Goal: Information Seeking & Learning: Learn about a topic

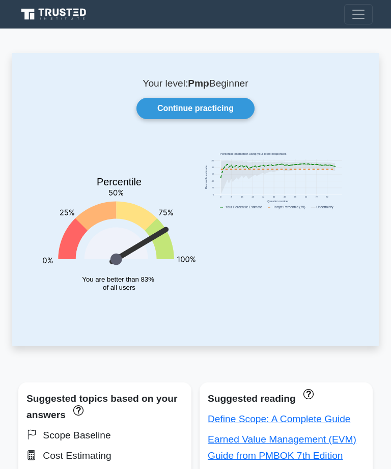
click at [231, 111] on link "Continue practicing" at bounding box center [195, 108] width 118 height 21
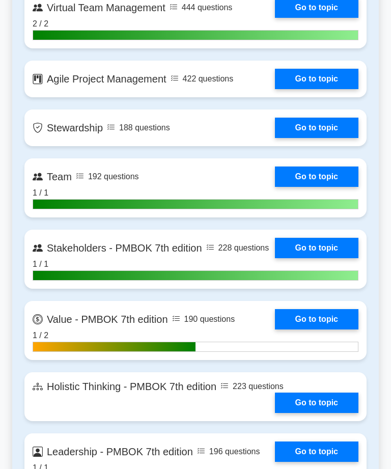
scroll to position [2398, 0]
click at [327, 89] on link "Go to topic" at bounding box center [316, 79] width 83 height 20
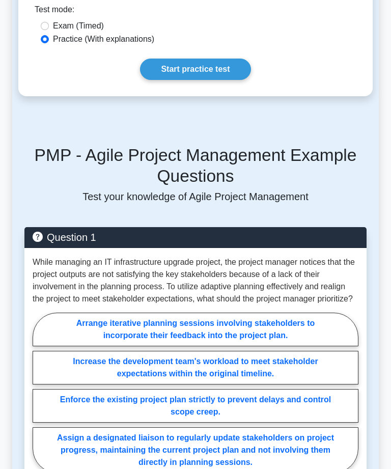
scroll to position [610, 0]
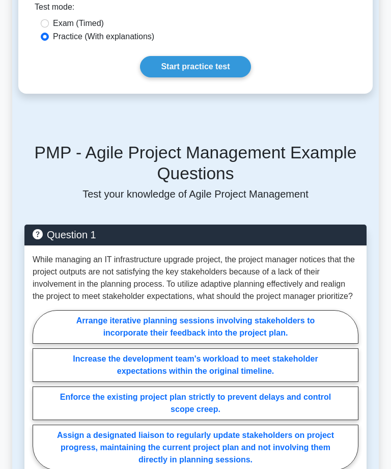
click at [235, 77] on link "Start practice test" at bounding box center [195, 66] width 110 height 21
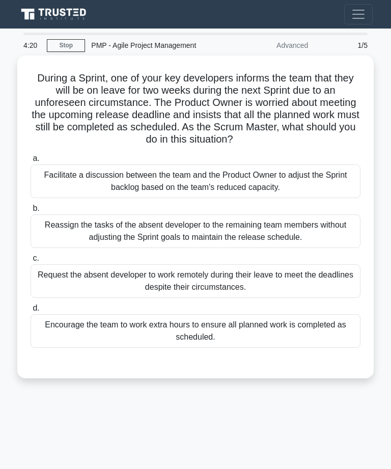
click at [331, 248] on div "Reassign the tasks of the absent developer to the remaining team members withou…" at bounding box center [196, 231] width 330 height 34
click at [31, 212] on input "b. Reassign the tasks of the absent developer to the remaining team members wit…" at bounding box center [31, 208] width 0 height 7
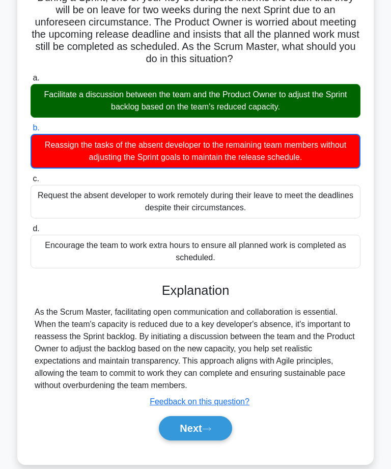
scroll to position [85, 0]
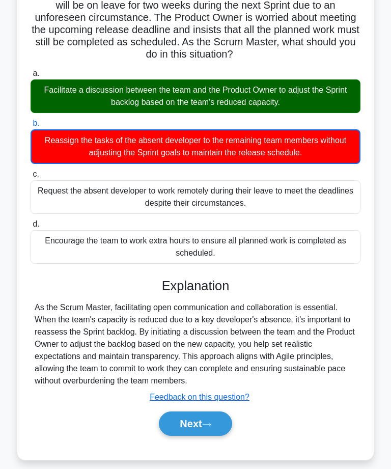
click at [211, 427] on icon at bounding box center [206, 424] width 9 height 6
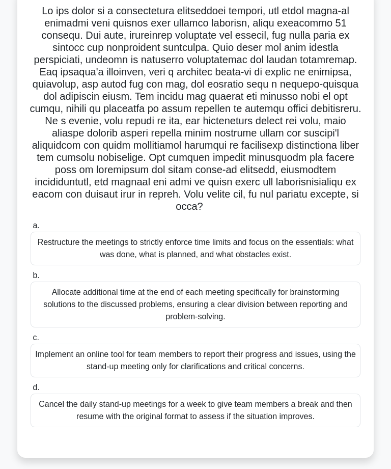
scroll to position [77, 0]
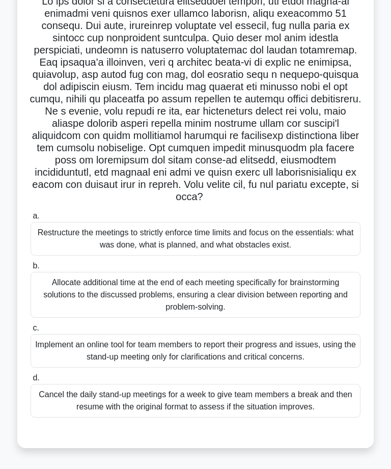
click at [350, 255] on div "Restructure the meetings to strictly enforce time limits and focus on the essen…" at bounding box center [196, 239] width 330 height 34
click at [31, 219] on input "a. Restructure the meetings to strictly enforce time limits and focus on the es…" at bounding box center [31, 216] width 0 height 7
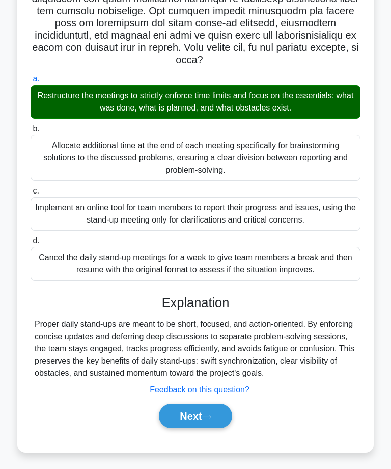
scroll to position [231, 0]
click at [211, 428] on button "Next" at bounding box center [195, 416] width 73 height 24
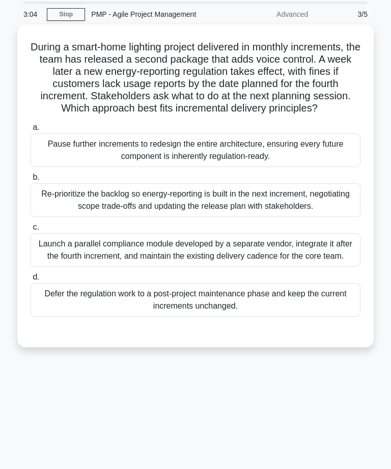
scroll to position [31, 0]
click at [322, 217] on div "Re-prioritize the backlog so energy-reporting is built in the next increment, n…" at bounding box center [196, 200] width 330 height 34
click at [31, 181] on input "b. Re-prioritize the backlog so energy-reporting is built in the next increment…" at bounding box center [31, 177] width 0 height 7
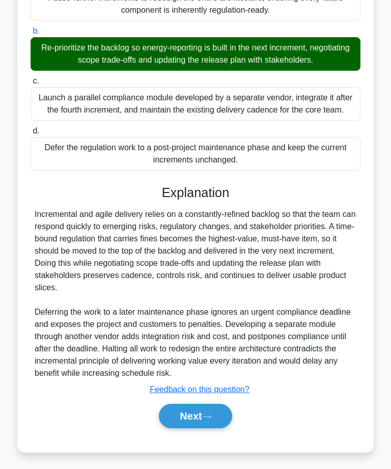
scroll to position [194, 0]
click at [208, 419] on icon at bounding box center [206, 417] width 9 height 6
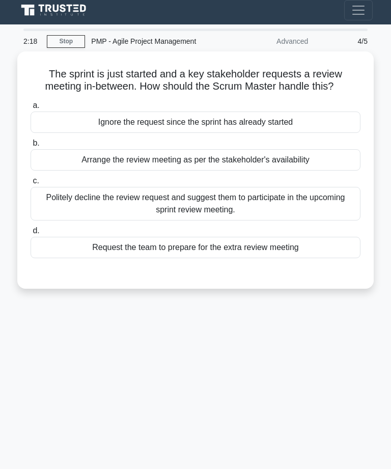
scroll to position [0, 0]
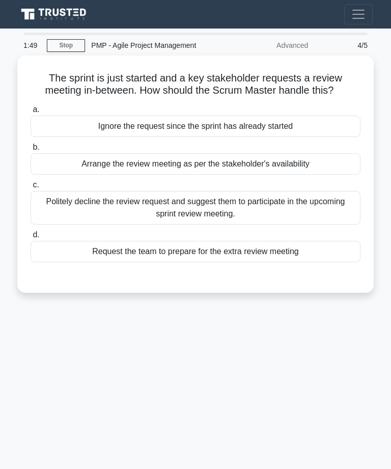
click at [304, 167] on div "Arrange the review meeting as per the stakeholder's availability" at bounding box center [196, 163] width 330 height 21
click at [31, 151] on input "b. Arrange the review meeting as per the stakeholder's availability" at bounding box center [31, 147] width 0 height 7
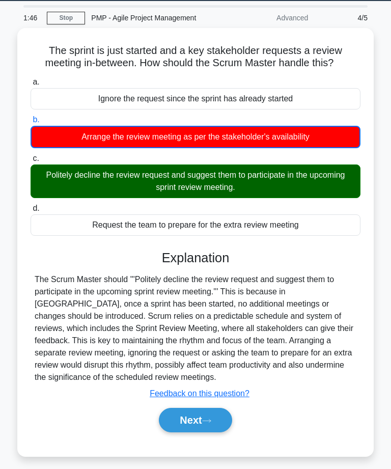
scroll to position [30, 0]
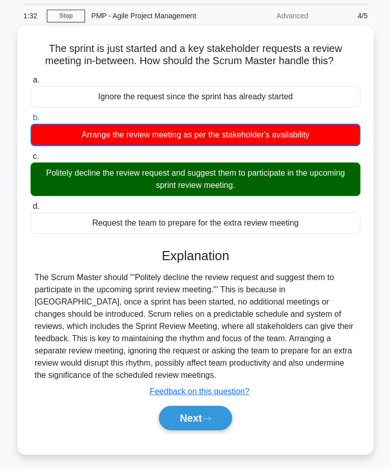
click at [197, 430] on button "Next" at bounding box center [195, 418] width 73 height 24
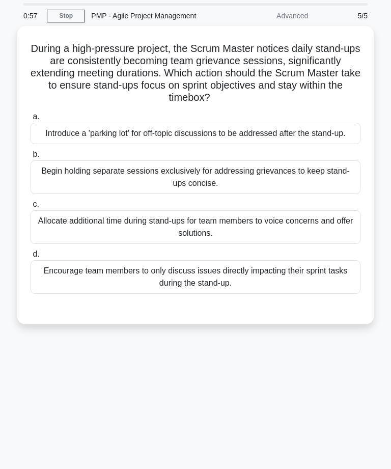
click at [331, 141] on div "Introduce a 'parking lot' for off-topic discussions to be addressed after the s…" at bounding box center [196, 133] width 330 height 21
click at [31, 120] on input "a. Introduce a 'parking lot' for off-topic discussions to be addressed after th…" at bounding box center [31, 116] width 0 height 7
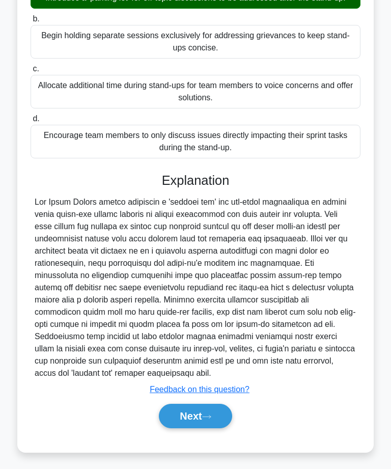
scroll to position [169, 0]
click at [204, 428] on button "Next" at bounding box center [195, 416] width 73 height 24
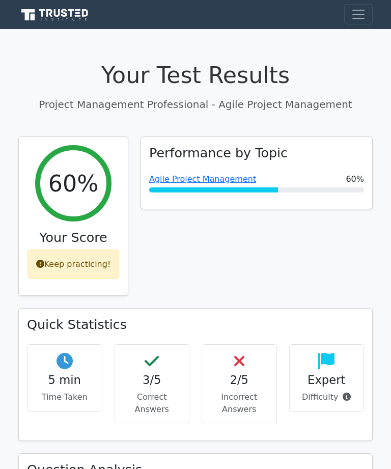
click at [101, 258] on div "Keep practicing!" at bounding box center [73, 264] width 92 height 30
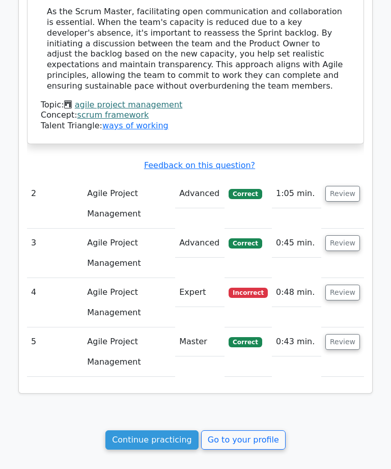
scroll to position [973, 0]
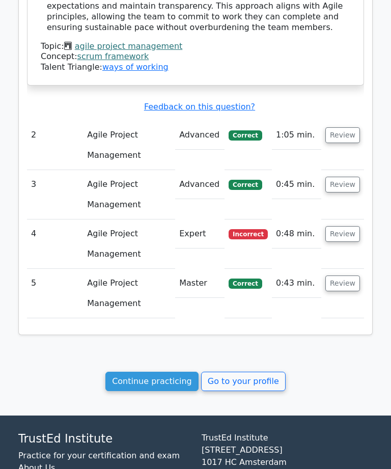
click at [177, 371] on link "Continue practicing" at bounding box center [151, 380] width 93 height 19
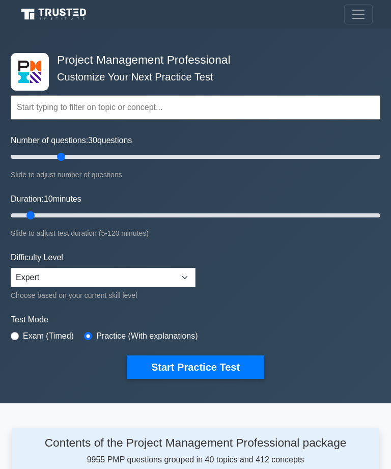
type input "30"
type input "20"
click at [62, 160] on input "Number of questions: 30 questions" at bounding box center [195, 157] width 369 height 12
type input "20"
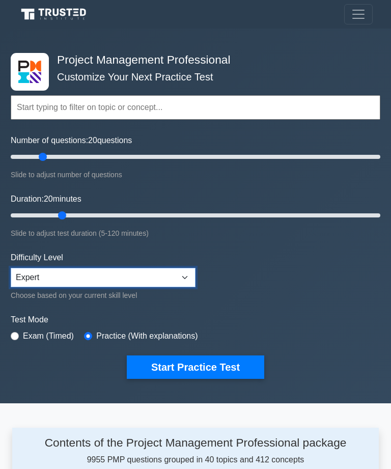
click at [179, 279] on select "Beginner Intermediate Expert" at bounding box center [103, 277] width 185 height 19
select select "intermediate"
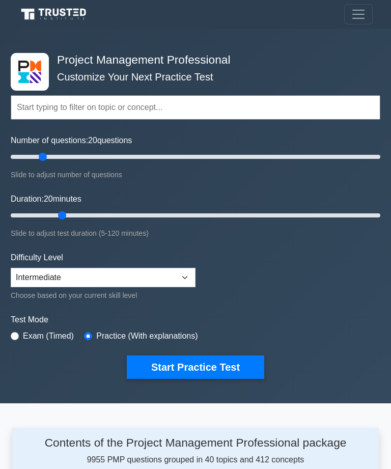
click at [58, 330] on label "Exam (Timed)" at bounding box center [48, 336] width 51 height 12
click at [64, 338] on label "Exam (Timed)" at bounding box center [48, 336] width 51 height 12
click at [26, 333] on label "Exam (Timed)" at bounding box center [48, 336] width 51 height 12
click at [23, 336] on label "Exam (Timed)" at bounding box center [48, 336] width 51 height 12
click at [13, 341] on form "Topics Scope Management Time Management Cost Management Quality Management Risk…" at bounding box center [195, 221] width 369 height 313
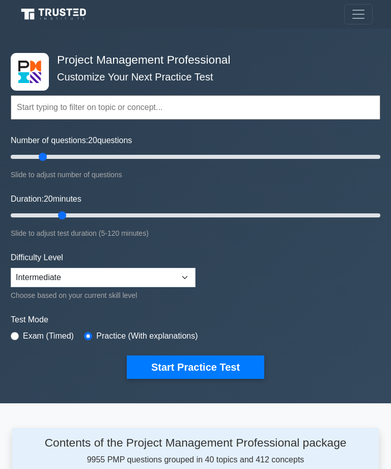
click at [43, 336] on label "Exam (Timed)" at bounding box center [48, 336] width 51 height 12
click at [21, 334] on div "Exam (Timed)" at bounding box center [42, 336] width 63 height 12
click at [13, 337] on input "radio" at bounding box center [15, 336] width 8 height 8
radio input "true"
click at [3, 333] on div "Project Management Professional Customize Your Next Practice Test Topics Scope …" at bounding box center [195, 215] width 391 height 375
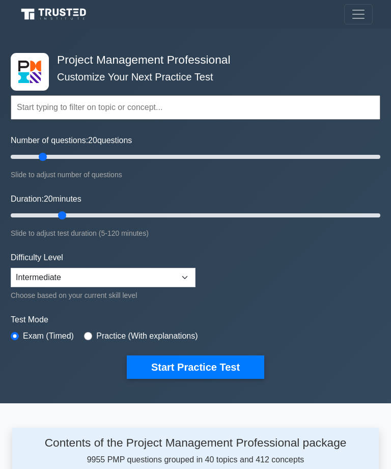
click at [180, 363] on button "Start Practice Test" at bounding box center [195, 366] width 137 height 23
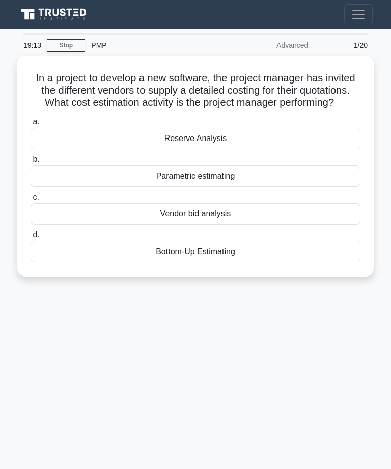
click at [273, 262] on div "Bottom-Up Estimating" at bounding box center [196, 251] width 330 height 21
click at [31, 238] on input "d. Bottom-Up Estimating" at bounding box center [31, 235] width 0 height 7
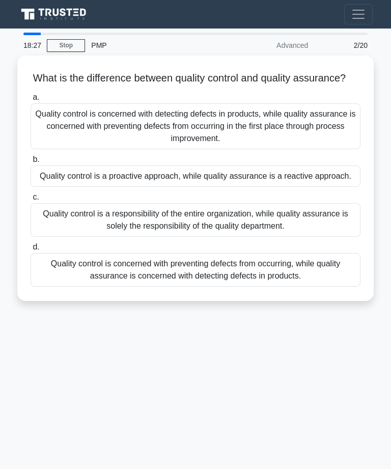
click at [313, 143] on div "Quality control is concerned with detecting defects in products, while quality …" at bounding box center [196, 126] width 330 height 46
click at [31, 101] on input "a. Quality control is concerned with detecting defects in products, while quali…" at bounding box center [31, 97] width 0 height 7
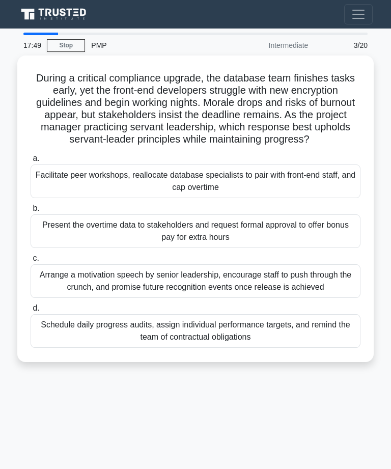
click at [277, 198] on div "Facilitate peer workshops, reallocate database specialists to pair with front-e…" at bounding box center [196, 181] width 330 height 34
click at [31, 162] on input "a. Facilitate peer workshops, reallocate database specialists to pair with fron…" at bounding box center [31, 158] width 0 height 7
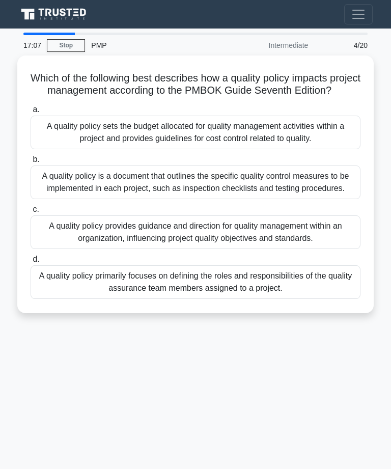
click at [290, 249] on div "A quality policy provides guidance and direction for quality management within …" at bounding box center [196, 232] width 330 height 34
click at [31, 213] on input "c. A quality policy provides guidance and direction for quality management with…" at bounding box center [31, 209] width 0 height 7
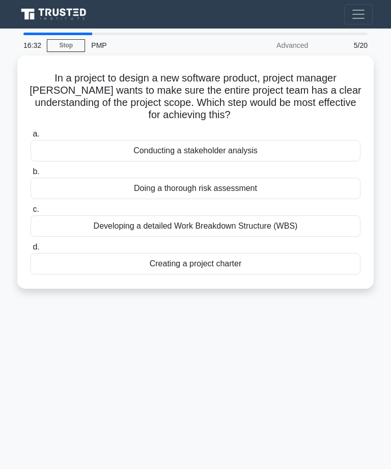
click at [319, 224] on div "Developing a detailed Work Breakdown Structure (WBS)" at bounding box center [196, 225] width 330 height 21
click at [31, 213] on input "c. Developing a detailed Work Breakdown Structure (WBS)" at bounding box center [31, 209] width 0 height 7
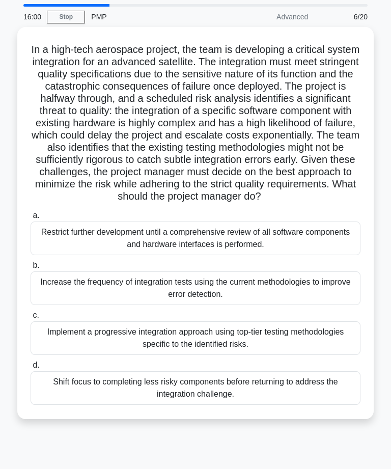
scroll to position [44, 0]
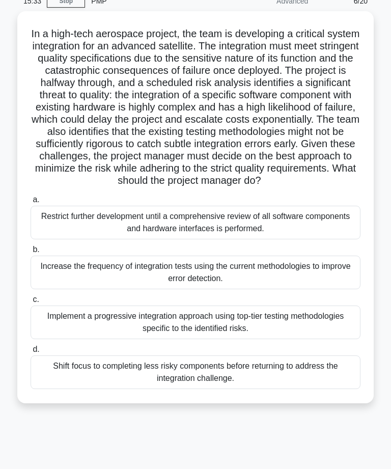
click at [236, 339] on div "Implement a progressive integration approach using top-tier testing methodologi…" at bounding box center [196, 322] width 330 height 34
click at [31, 303] on input "c. Implement a progressive integration approach using top-tier testing methodol…" at bounding box center [31, 299] width 0 height 7
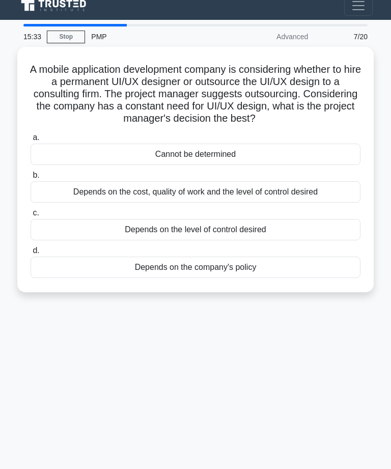
scroll to position [0, 0]
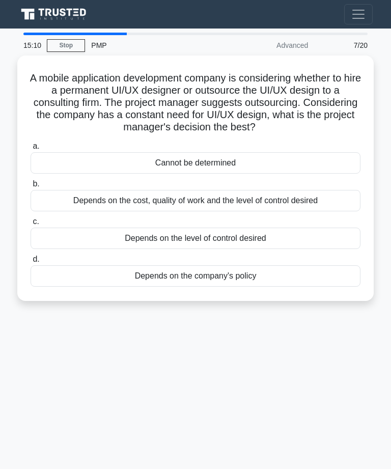
click at [347, 211] on div "Depends on the cost, quality of work and the level of control desired" at bounding box center [196, 200] width 330 height 21
click at [31, 187] on input "b. Depends on the cost, quality of work and the level of control desired" at bounding box center [31, 184] width 0 height 7
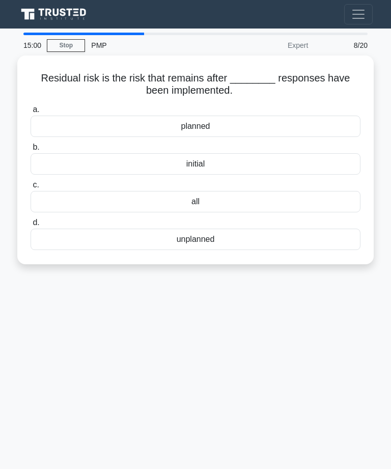
click at [235, 123] on div "planned" at bounding box center [196, 126] width 330 height 21
click at [31, 113] on input "a. planned" at bounding box center [31, 109] width 0 height 7
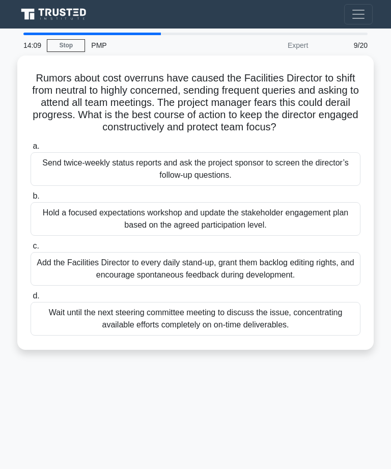
click at [334, 182] on div "Send twice-weekly status reports and ask the project sponsor to screen the dire…" at bounding box center [196, 169] width 330 height 34
click at [31, 150] on input "a. Send twice-weekly status reports and ask the project sponsor to screen the d…" at bounding box center [31, 146] width 0 height 7
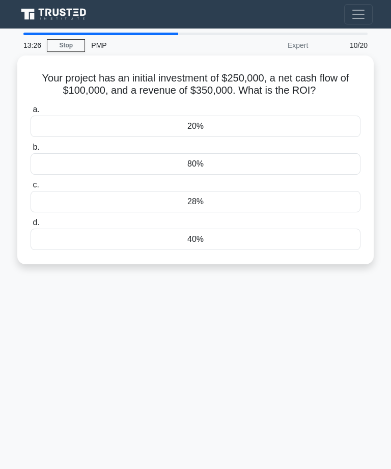
click at [253, 135] on div "20%" at bounding box center [196, 126] width 330 height 21
click at [31, 113] on input "a. 20%" at bounding box center [31, 109] width 0 height 7
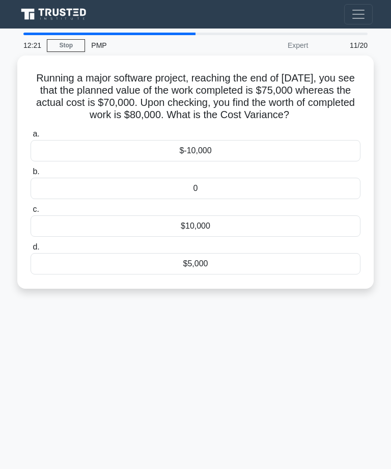
click at [267, 272] on div "$5,000" at bounding box center [196, 263] width 330 height 21
click at [31, 250] on input "d. $5,000" at bounding box center [31, 247] width 0 height 7
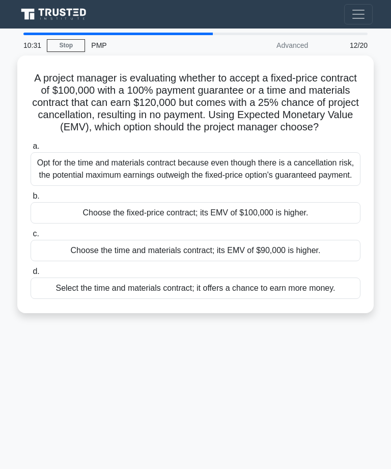
click at [322, 223] on div "Choose the fixed-price contract; its EMV of $100,000 is higher." at bounding box center [196, 212] width 330 height 21
click at [31, 199] on input "b. Choose the fixed-price contract; its EMV of $100,000 is higher." at bounding box center [31, 196] width 0 height 7
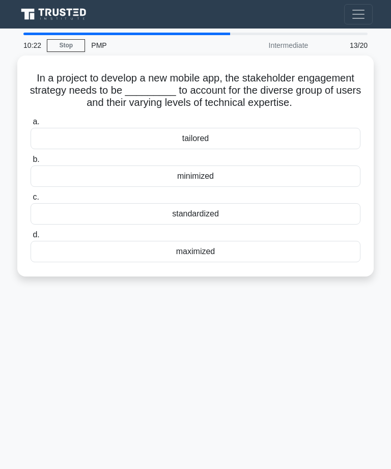
click at [296, 149] on div "tailored" at bounding box center [196, 138] width 330 height 21
click at [31, 125] on input "a. tailored" at bounding box center [31, 122] width 0 height 7
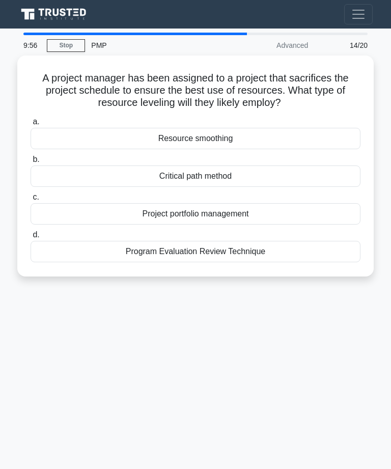
click at [327, 134] on div "Resource smoothing" at bounding box center [196, 138] width 330 height 21
click at [31, 125] on input "a. Resource smoothing" at bounding box center [31, 122] width 0 height 7
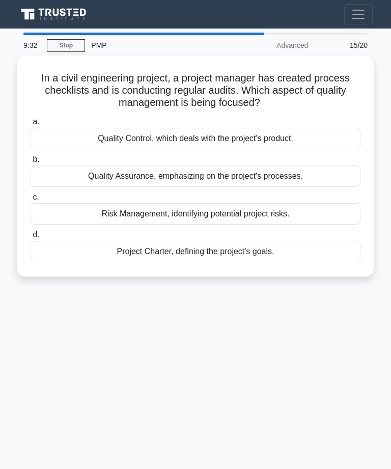
click at [332, 181] on div "Quality Assurance, emphasizing on the project's processes." at bounding box center [196, 175] width 330 height 21
click at [31, 163] on input "b. Quality Assurance, emphasizing on the project's processes." at bounding box center [31, 159] width 0 height 7
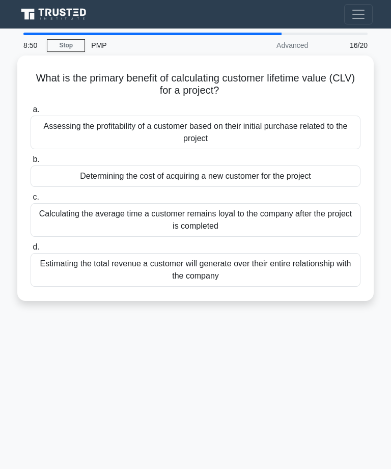
click at [342, 138] on div "Assessing the profitability of a customer based on their initial purchase relat…" at bounding box center [196, 133] width 330 height 34
click at [31, 113] on input "a. Assessing the profitability of a customer based on their initial purchase re…" at bounding box center [31, 109] width 0 height 7
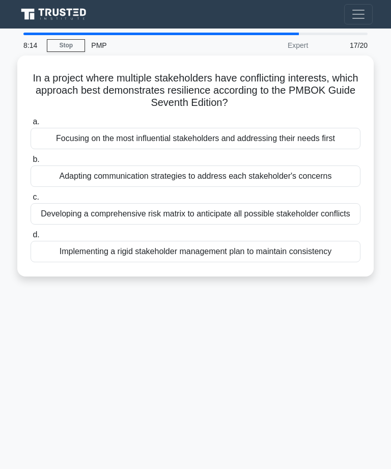
click at [349, 171] on div "Adapting communication strategies to address each stakeholder's concerns" at bounding box center [196, 175] width 330 height 21
click at [31, 163] on input "b. Adapting communication strategies to address each stakeholder's concerns" at bounding box center [31, 159] width 0 height 7
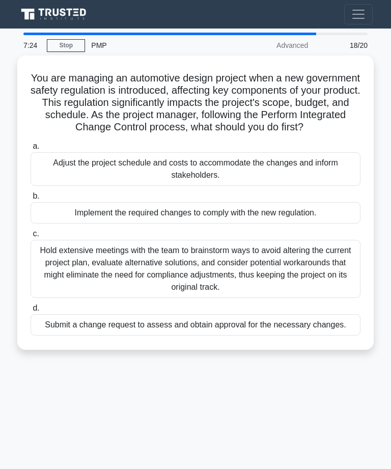
click at [255, 335] on div "Submit a change request to assess and obtain approval for the necessary changes." at bounding box center [196, 324] width 330 height 21
click at [31, 311] on input "d. Submit a change request to assess and obtain approval for the necessary chan…" at bounding box center [31, 308] width 0 height 7
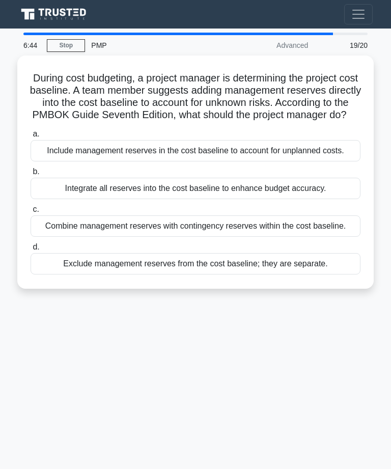
click at [293, 274] on div "Exclude management reserves from the cost baseline; they are separate." at bounding box center [196, 263] width 330 height 21
click at [31, 250] on input "d. Exclude management reserves from the cost baseline; they are separate." at bounding box center [31, 247] width 0 height 7
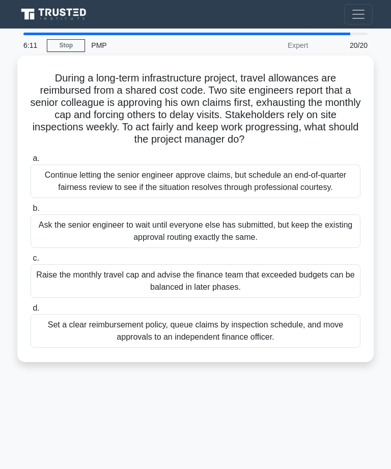
click at [273, 348] on div "Set a clear reimbursement policy, queue claims by inspection schedule, and move…" at bounding box center [196, 331] width 330 height 34
click at [31, 311] on input "d. Set a clear reimbursement policy, queue claims by inspection schedule, and m…" at bounding box center [31, 308] width 0 height 7
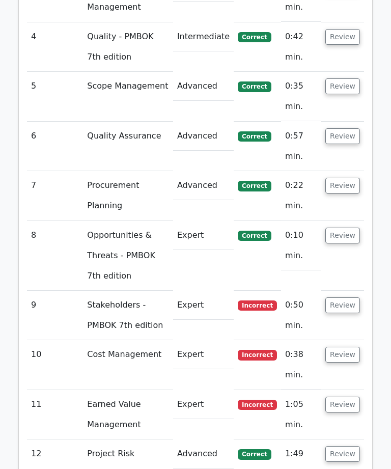
scroll to position [1503, 0]
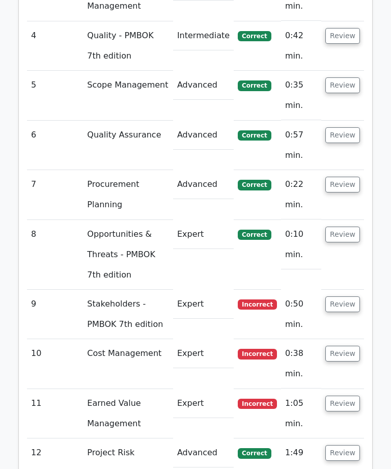
click at [259, 290] on td "Incorrect" at bounding box center [257, 314] width 47 height 49
click at [342, 296] on button "Review" at bounding box center [342, 304] width 35 height 16
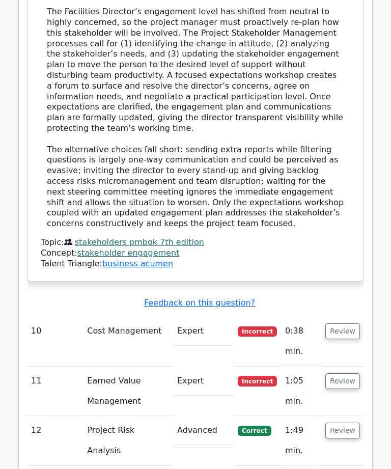
scroll to position [2156, 0]
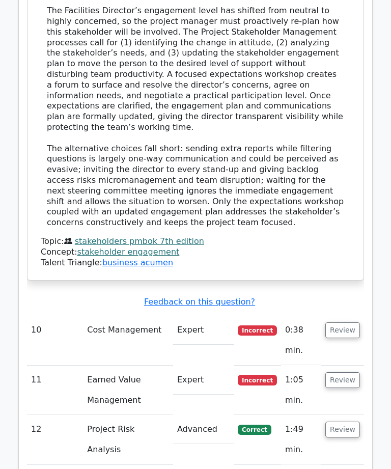
click at [355, 323] on button "Review" at bounding box center [342, 331] width 35 height 16
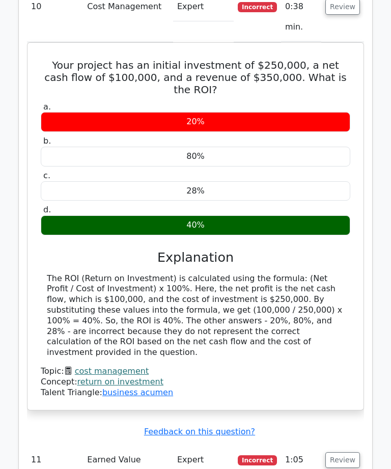
scroll to position [2493, 0]
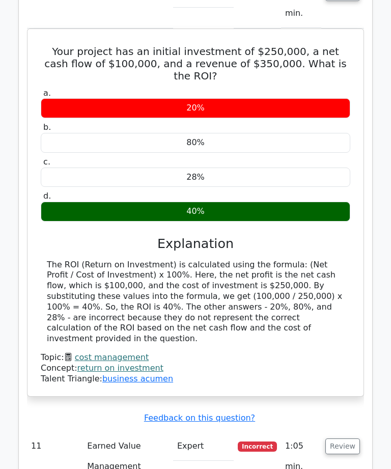
click at [277, 441] on span "Incorrect" at bounding box center [257, 446] width 39 height 10
click at [267, 441] on span "Incorrect" at bounding box center [257, 446] width 39 height 10
click at [347, 438] on button "Review" at bounding box center [342, 446] width 35 height 16
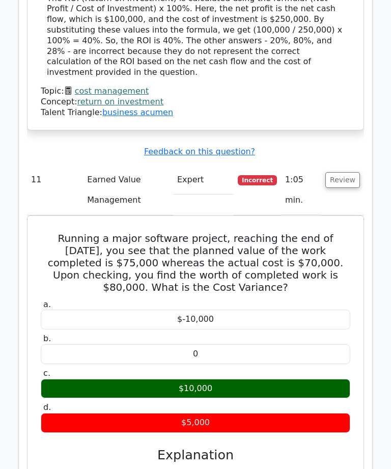
scroll to position [2760, 0]
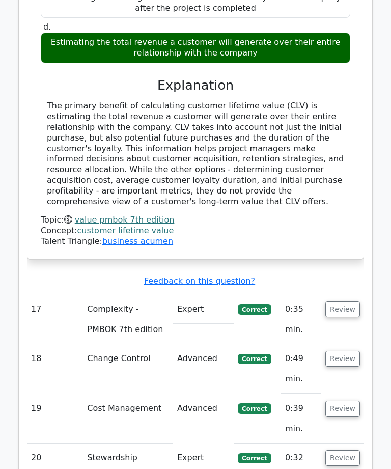
scroll to position [3822, 0]
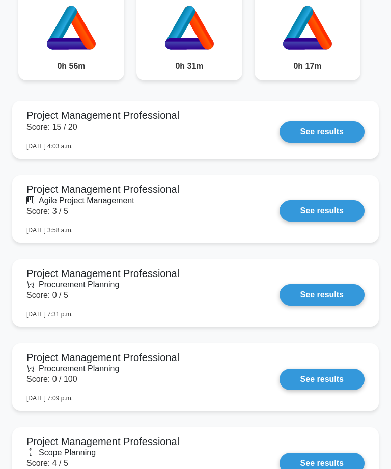
scroll to position [607, 0]
